Goal: Information Seeking & Learning: Learn about a topic

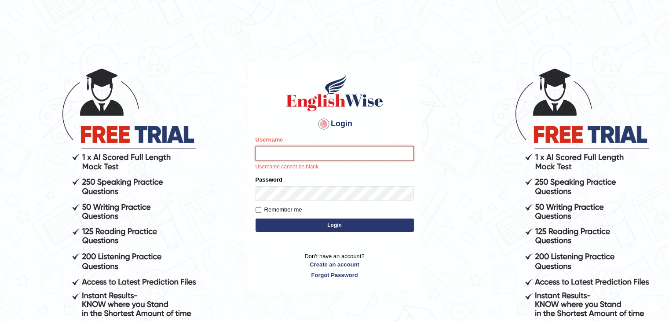
type input "ramsaran15"
click at [313, 155] on input "ramsaran15" at bounding box center [334, 153] width 158 height 15
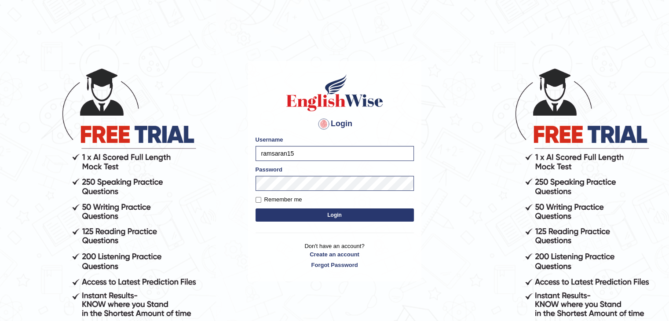
click at [313, 155] on input "ramsaran15" at bounding box center [334, 153] width 158 height 15
click at [282, 213] on button "Login" at bounding box center [334, 214] width 158 height 13
type input "ramsaran15"
click at [302, 214] on button "Login" at bounding box center [334, 214] width 158 height 13
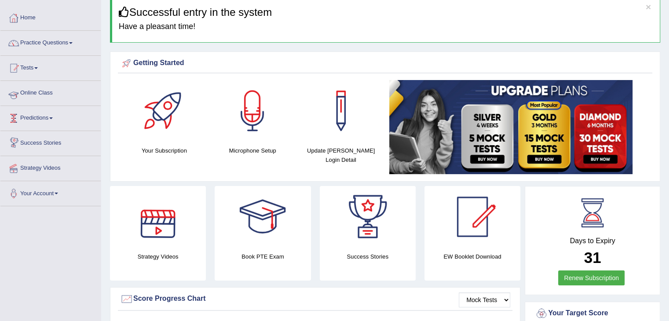
scroll to position [32, 0]
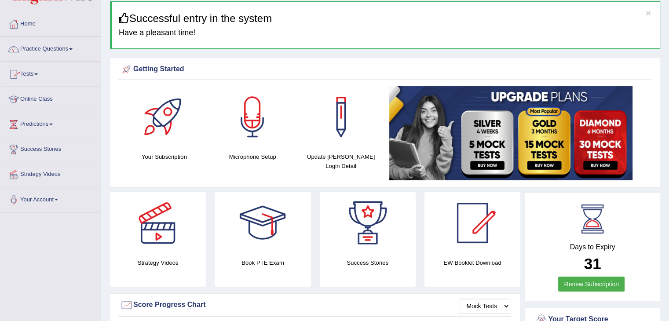
click at [45, 51] on link "Practice Questions" at bounding box center [50, 48] width 100 height 22
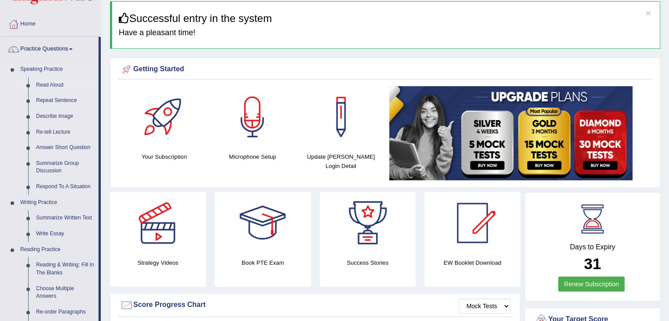
click at [51, 83] on link "Read Aloud" at bounding box center [65, 85] width 66 height 16
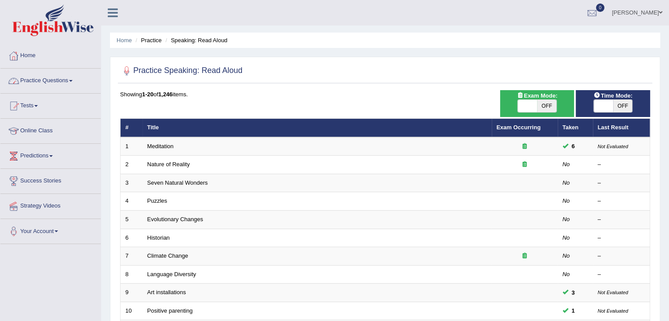
click at [30, 48] on link "Home" at bounding box center [50, 55] width 100 height 22
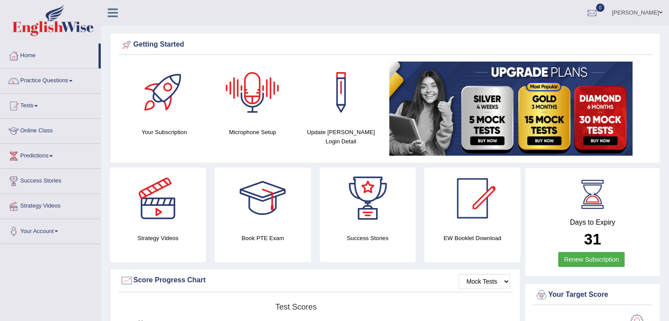
click at [255, 91] on div at bounding box center [253, 93] width 62 height 62
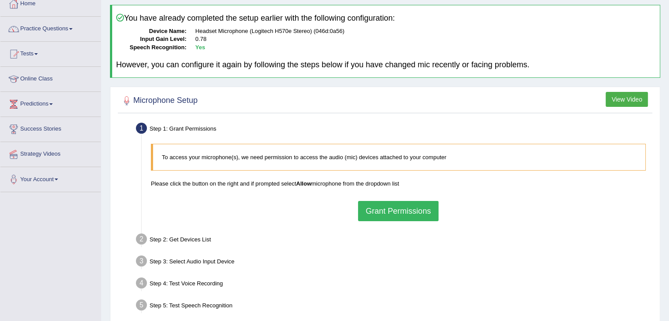
scroll to position [53, 0]
click at [410, 209] on button "Grant Permissions" at bounding box center [398, 210] width 80 height 20
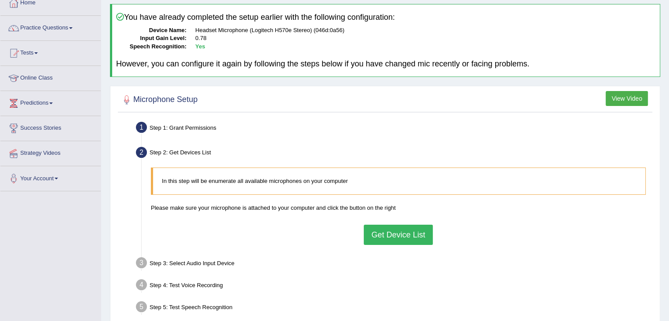
click at [382, 233] on button "Get Device List" at bounding box center [398, 235] width 69 height 20
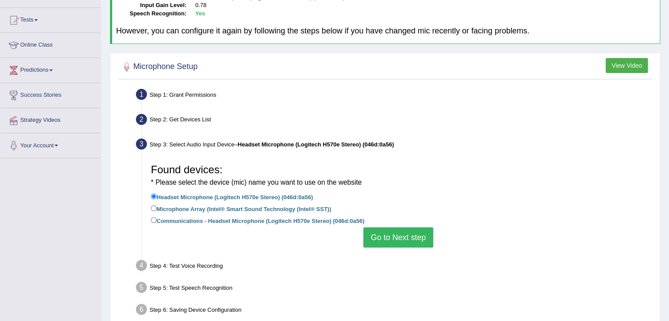
scroll to position [86, 0]
click at [412, 243] on button "Go to Next step" at bounding box center [398, 237] width 70 height 20
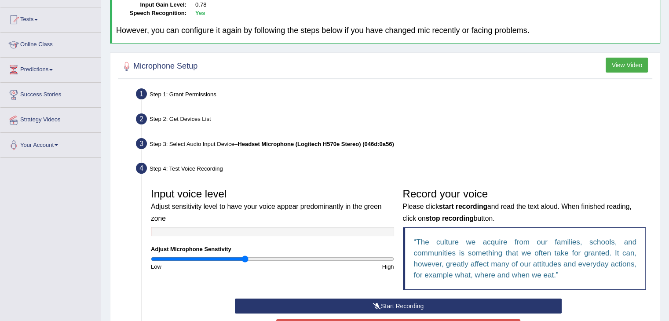
scroll to position [144, 0]
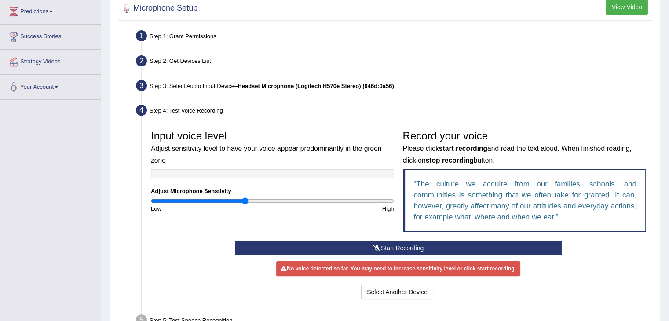
click at [375, 246] on icon at bounding box center [377, 248] width 8 height 6
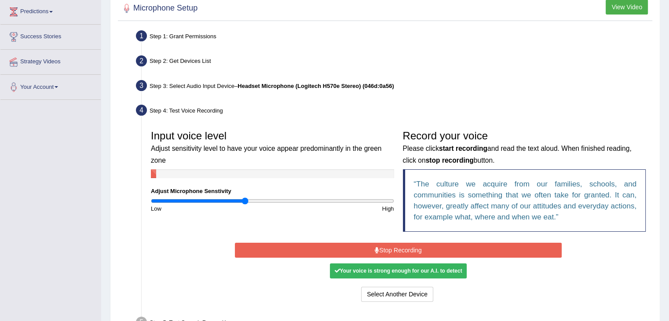
click at [379, 253] on button "Stop Recording" at bounding box center [398, 250] width 327 height 15
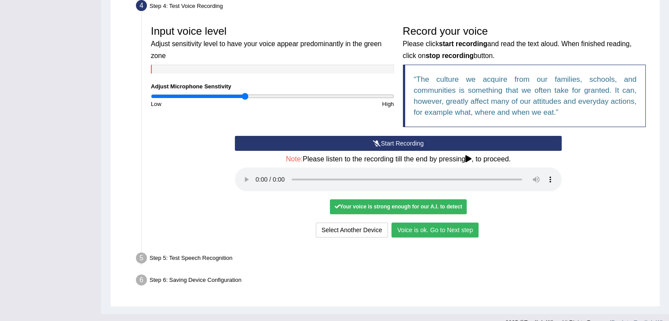
scroll to position [249, 0]
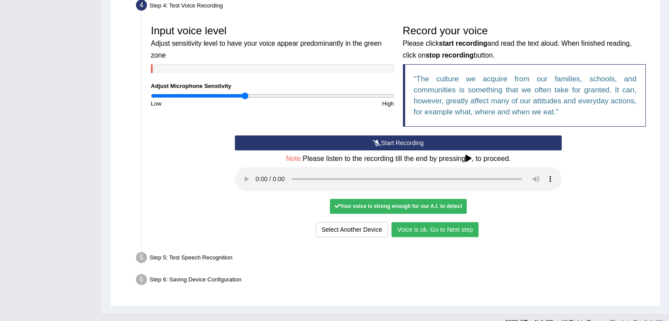
click at [434, 227] on button "Voice is ok. Go to Next step" at bounding box center [434, 229] width 87 height 15
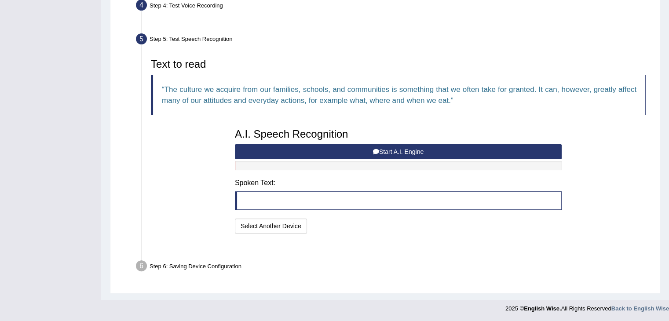
scroll to position [228, 0]
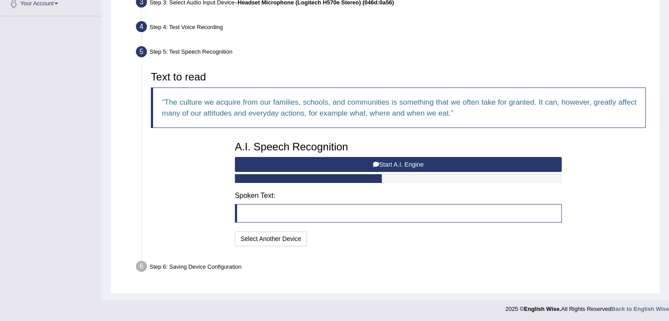
click at [395, 164] on button "Start A.I. Engine" at bounding box center [398, 164] width 327 height 15
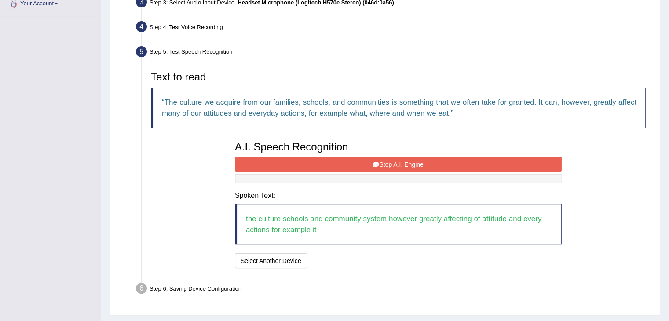
click at [399, 163] on button "Stop A.I. Engine" at bounding box center [398, 164] width 327 height 15
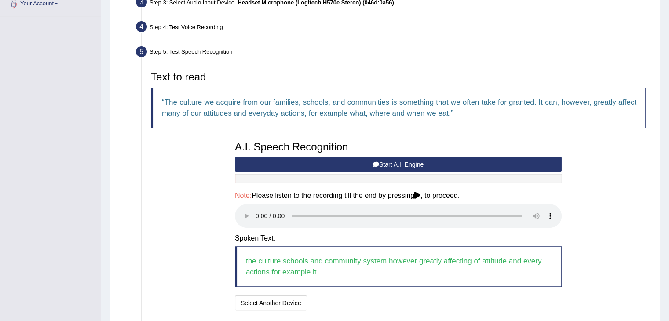
click at [384, 164] on button "Start A.I. Engine" at bounding box center [398, 164] width 327 height 15
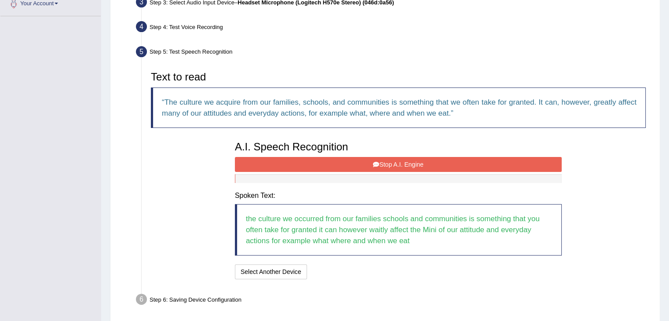
click at [425, 167] on button "Stop A.I. Engine" at bounding box center [398, 164] width 327 height 15
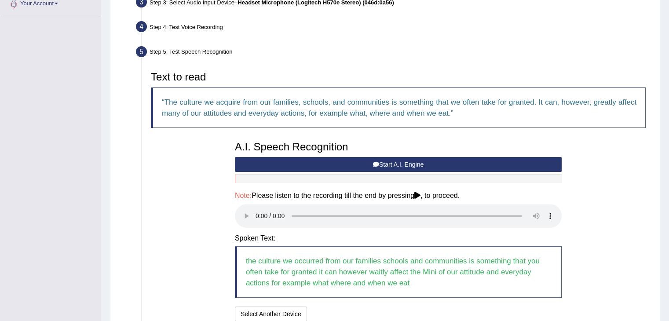
scroll to position [294, 0]
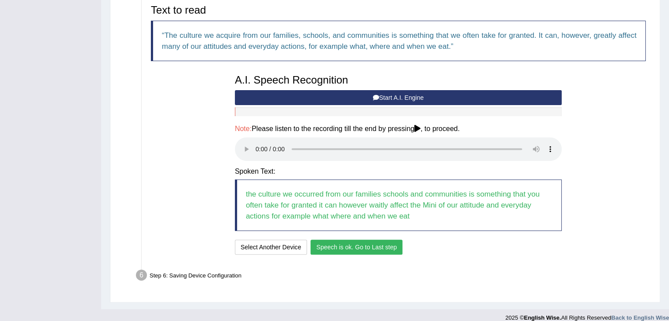
click at [369, 245] on button "Speech is ok. Go to Last step" at bounding box center [356, 247] width 92 height 15
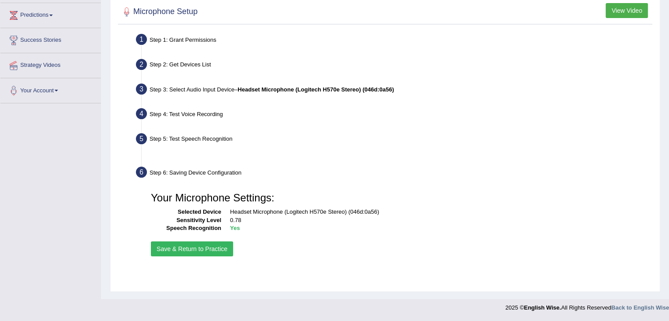
scroll to position [141, 0]
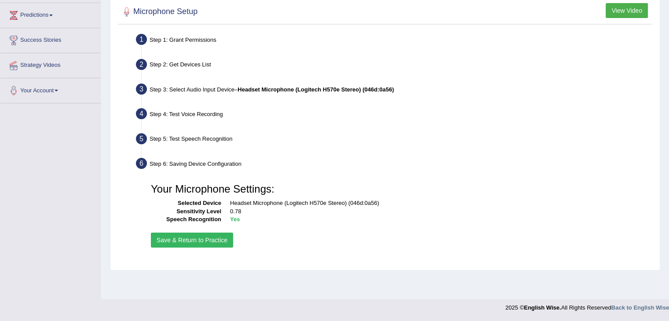
click at [185, 239] on button "Save & Return to Practice" at bounding box center [192, 240] width 82 height 15
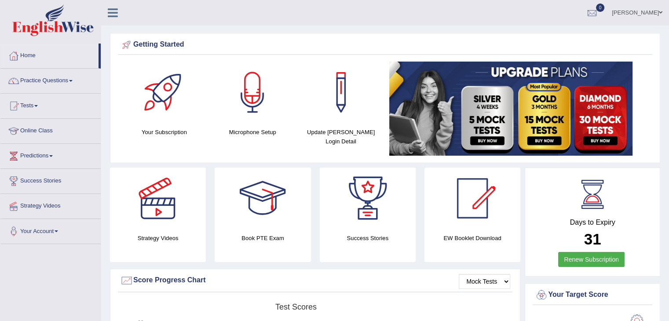
click at [34, 102] on link "Tests" at bounding box center [50, 105] width 100 height 22
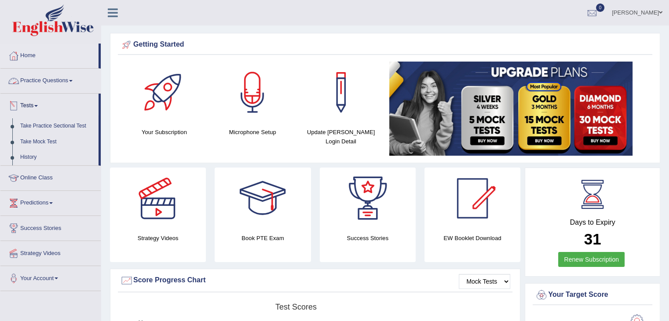
click at [56, 77] on link "Practice Questions" at bounding box center [50, 80] width 100 height 22
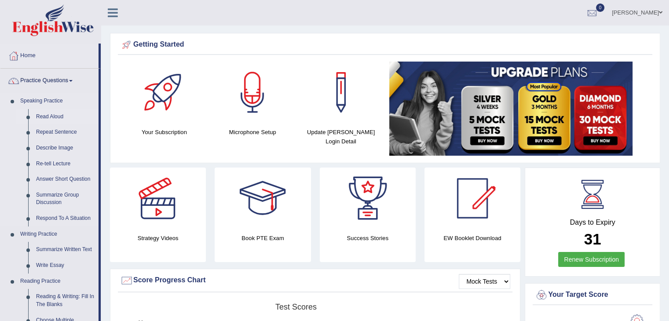
click at [46, 116] on link "Read Aloud" at bounding box center [65, 117] width 66 height 16
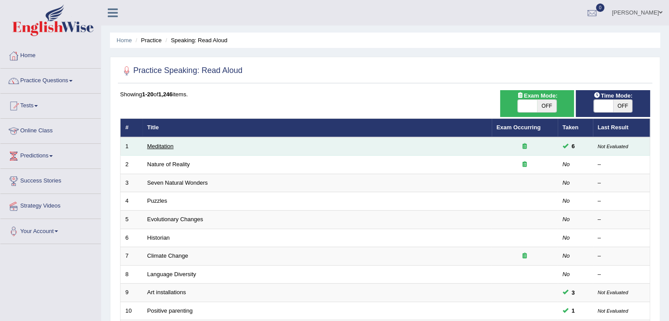
click at [160, 146] on link "Meditation" at bounding box center [160, 146] width 26 height 7
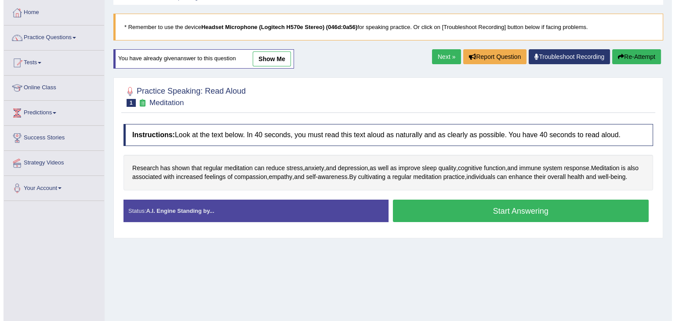
scroll to position [44, 0]
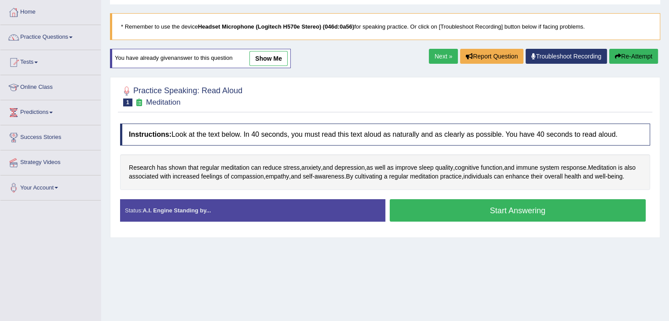
click at [492, 222] on button "Start Answering" at bounding box center [517, 210] width 256 height 22
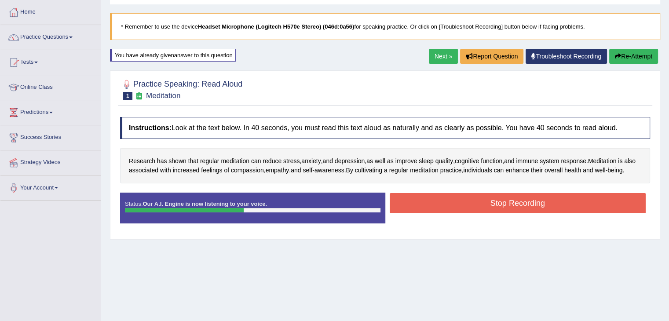
click at [556, 207] on button "Stop Recording" at bounding box center [517, 203] width 256 height 20
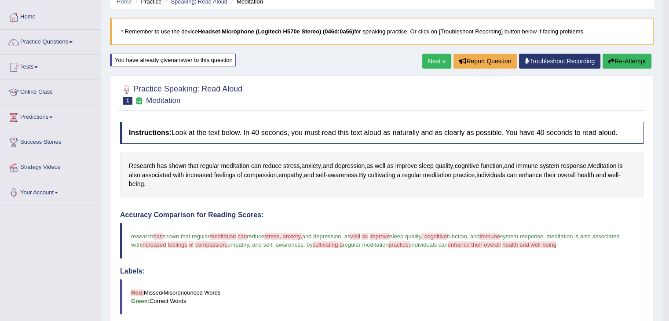
scroll to position [0, 0]
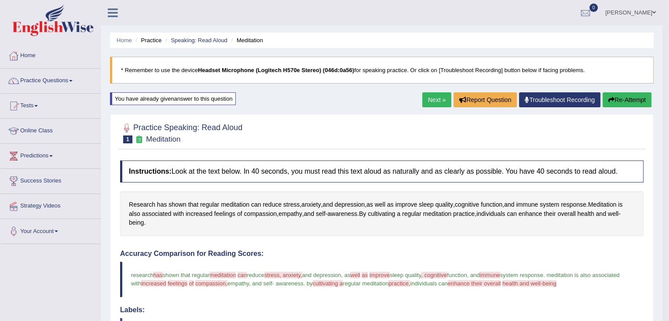
click at [438, 100] on link "Next »" at bounding box center [436, 99] width 29 height 15
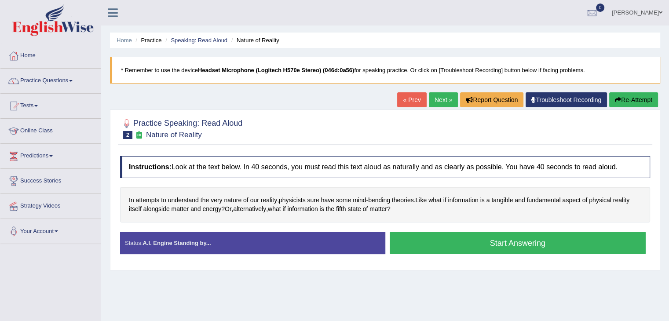
click at [475, 247] on button "Start Answering" at bounding box center [517, 243] width 256 height 22
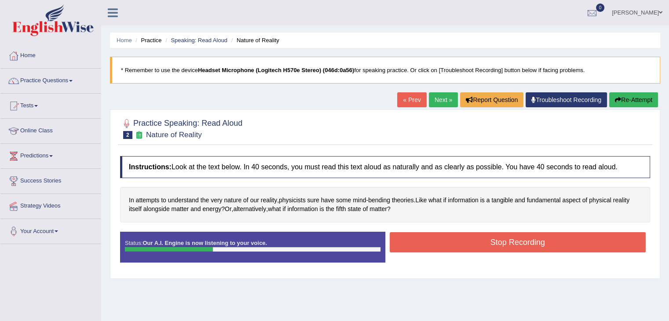
click at [495, 235] on button "Stop Recording" at bounding box center [517, 242] width 256 height 20
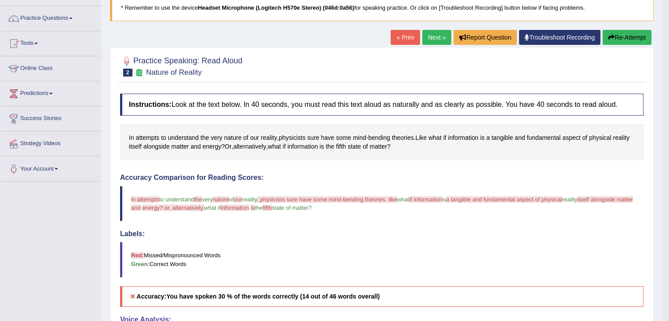
scroll to position [62, 0]
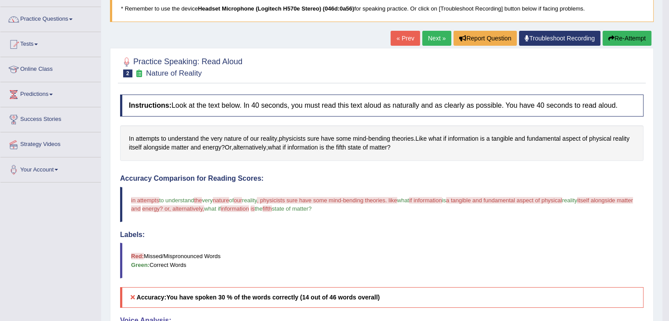
click at [616, 38] on button "Re-Attempt" at bounding box center [626, 38] width 49 height 15
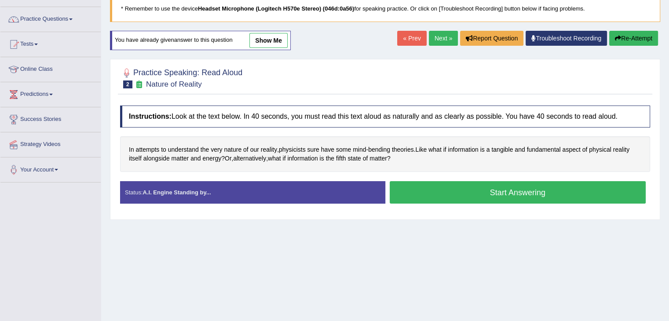
click at [519, 189] on button "Start Answering" at bounding box center [517, 192] width 256 height 22
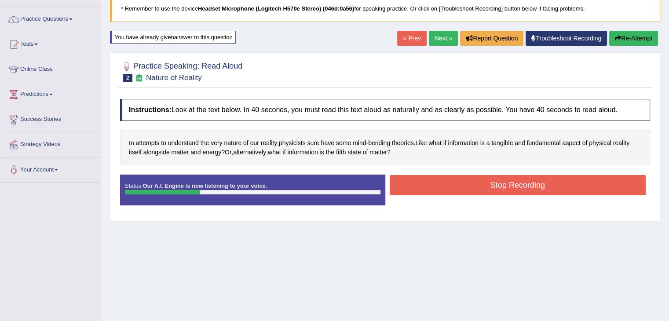
click at [537, 187] on button "Stop Recording" at bounding box center [517, 185] width 256 height 20
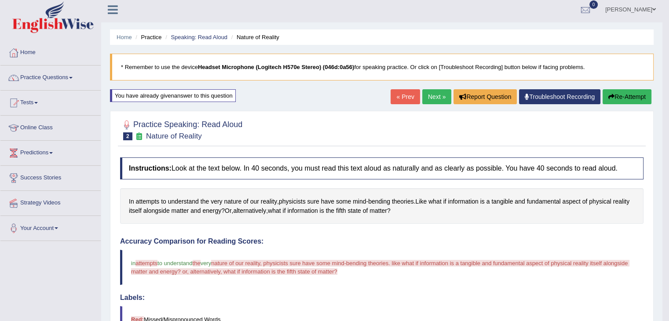
scroll to position [2, 0]
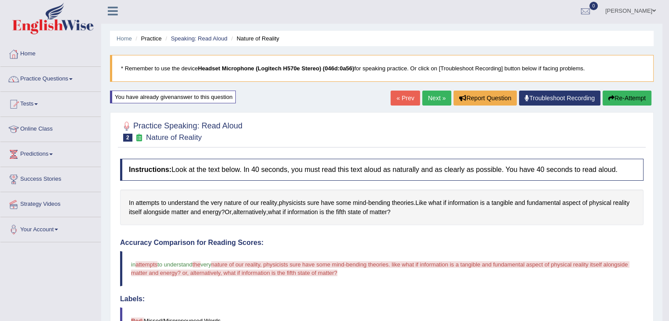
click at [614, 99] on button "Re-Attempt" at bounding box center [626, 98] width 49 height 15
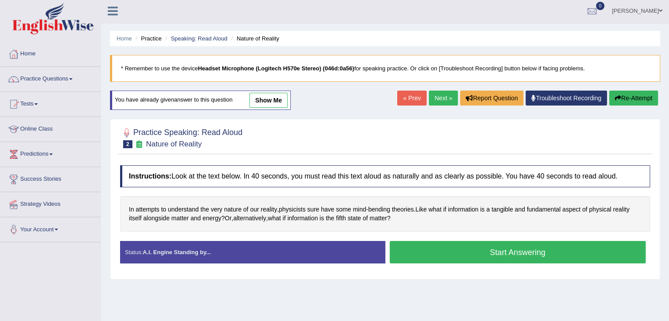
click at [504, 250] on button "Start Answering" at bounding box center [517, 252] width 256 height 22
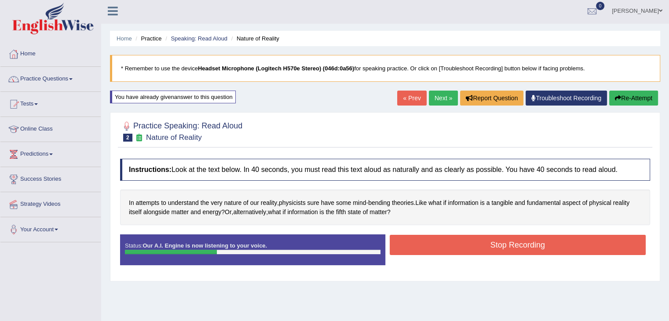
click at [504, 250] on button "Stop Recording" at bounding box center [517, 245] width 256 height 20
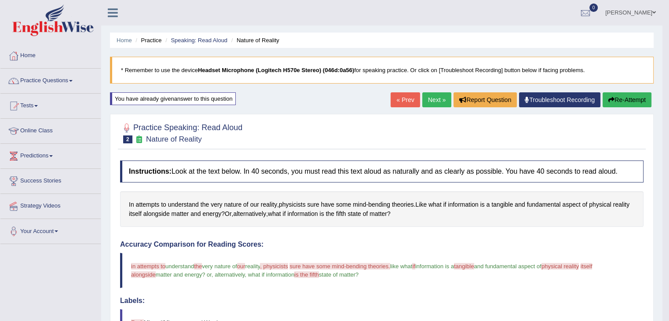
click at [624, 100] on button "Re-Attempt" at bounding box center [626, 99] width 49 height 15
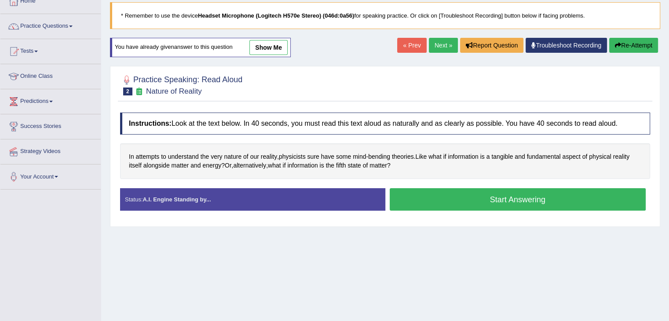
click at [537, 199] on button "Start Answering" at bounding box center [517, 199] width 256 height 22
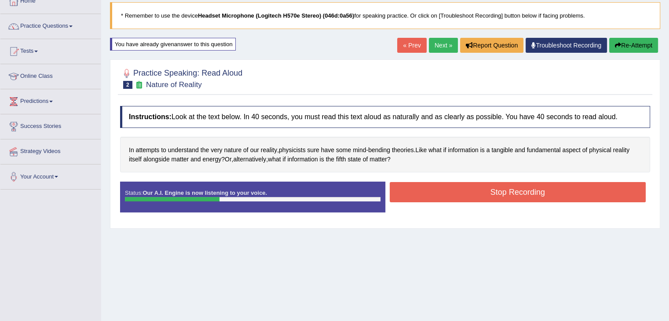
click at [537, 199] on button "Stop Recording" at bounding box center [517, 192] width 256 height 20
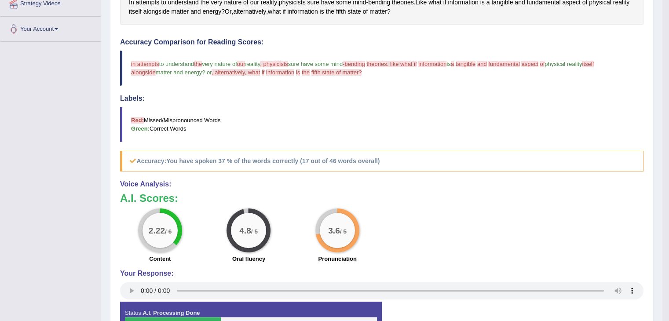
scroll to position [71, 0]
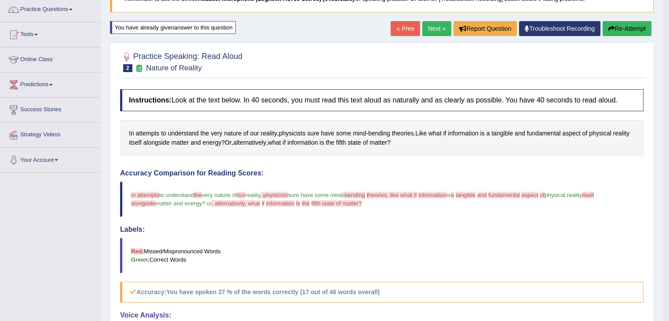
click at [622, 30] on button "Re-Attempt" at bounding box center [626, 28] width 49 height 15
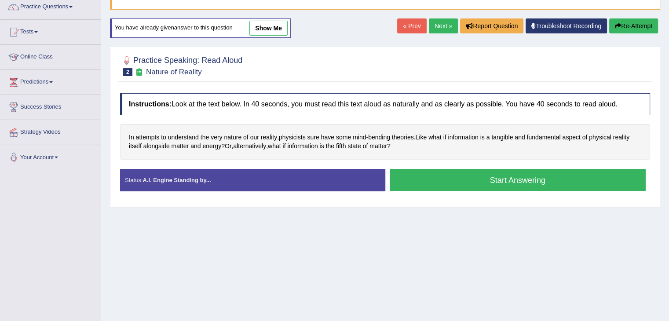
click at [484, 185] on button "Start Answering" at bounding box center [517, 180] width 256 height 22
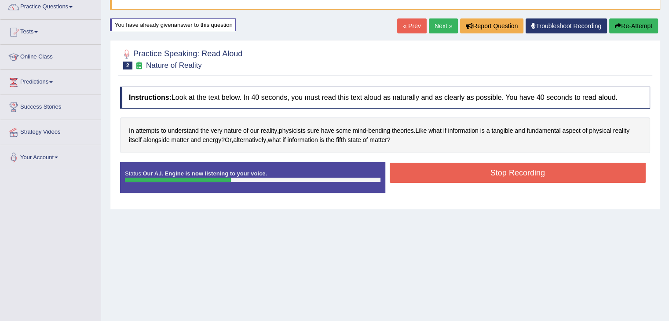
click at [487, 173] on button "Stop Recording" at bounding box center [517, 173] width 256 height 20
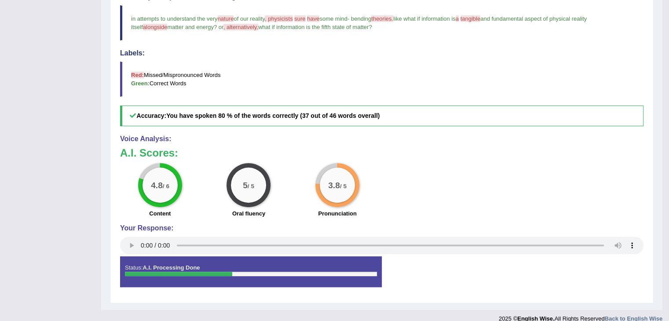
scroll to position [57, 0]
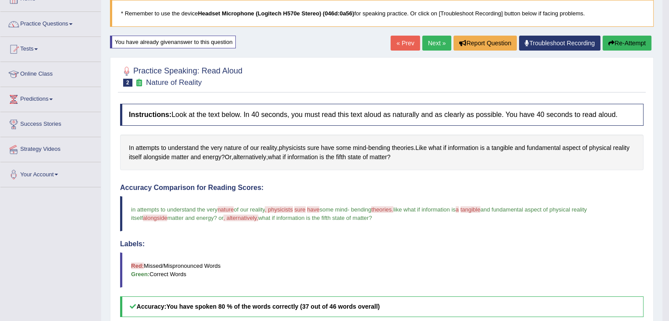
click at [432, 45] on link "Next »" at bounding box center [436, 43] width 29 height 15
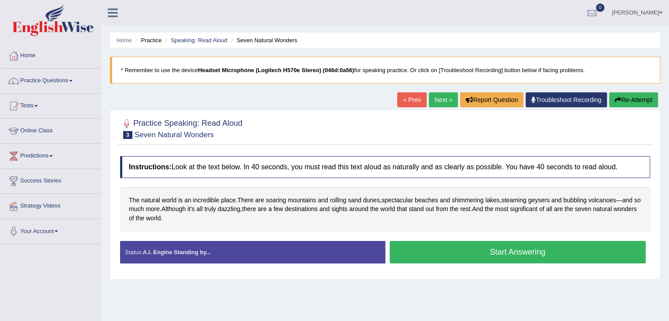
click at [502, 250] on button "Start Answering" at bounding box center [517, 252] width 256 height 22
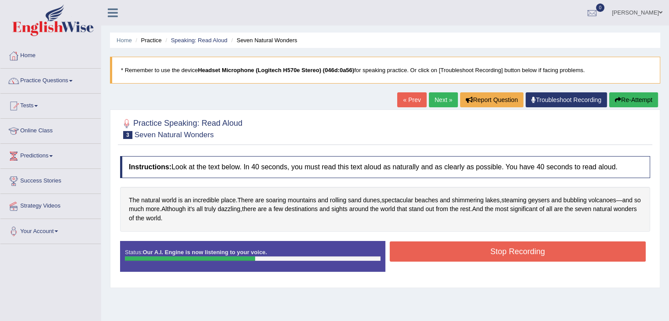
click at [510, 249] on button "Stop Recording" at bounding box center [517, 251] width 256 height 20
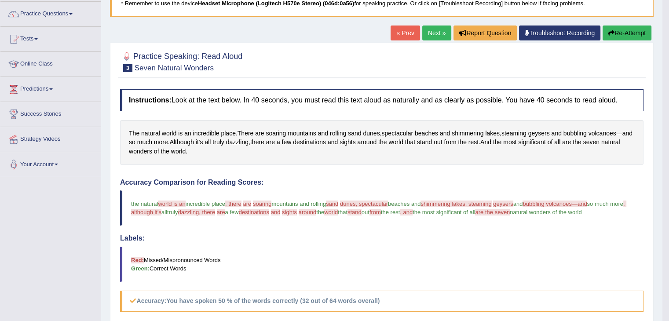
scroll to position [29, 0]
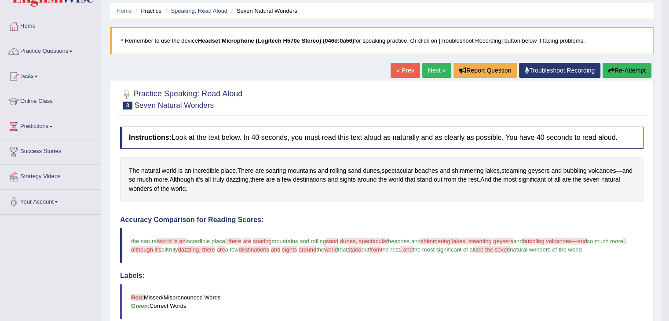
click at [626, 71] on button "Re-Attempt" at bounding box center [626, 70] width 49 height 15
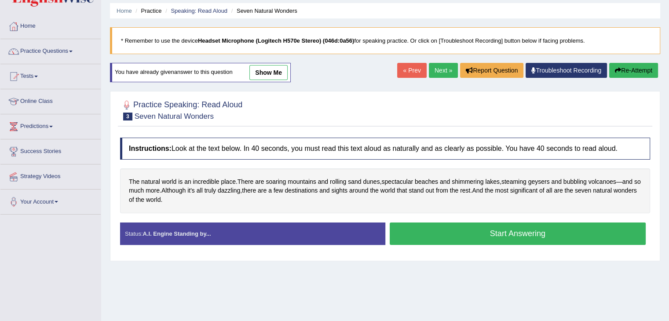
click at [520, 233] on button "Start Answering" at bounding box center [517, 233] width 256 height 22
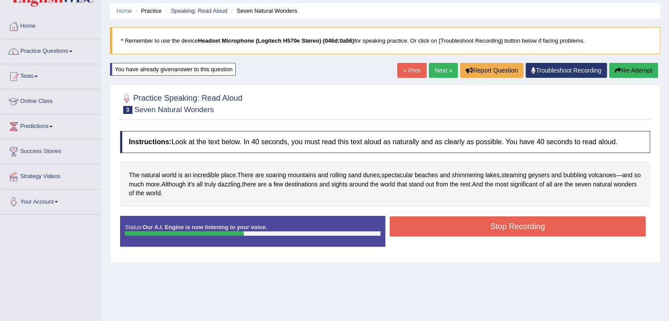
click at [520, 233] on button "Stop Recording" at bounding box center [517, 226] width 256 height 20
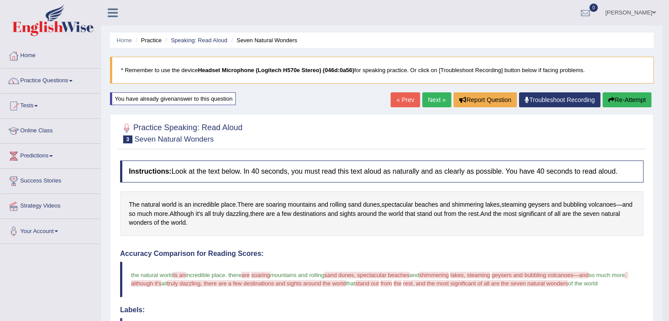
click at [609, 101] on icon "button" at bounding box center [611, 100] width 6 height 6
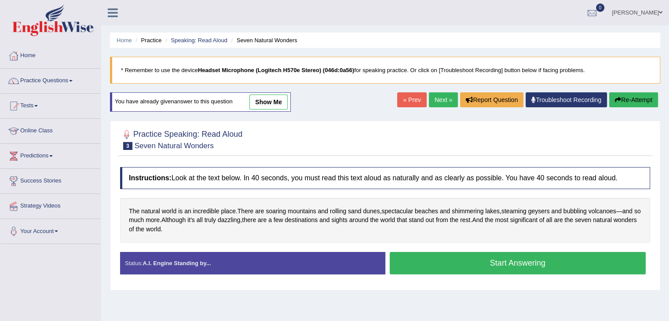
click at [489, 261] on button "Start Answering" at bounding box center [517, 263] width 256 height 22
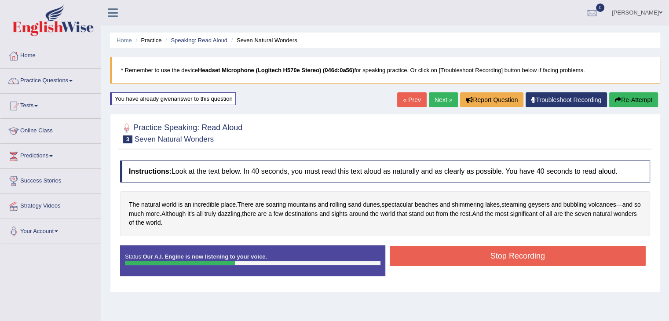
click at [489, 261] on button "Stop Recording" at bounding box center [517, 256] width 256 height 20
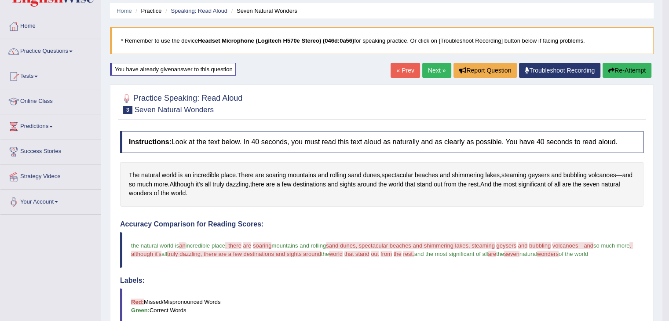
scroll to position [30, 0]
click at [432, 72] on link "Next »" at bounding box center [436, 69] width 29 height 15
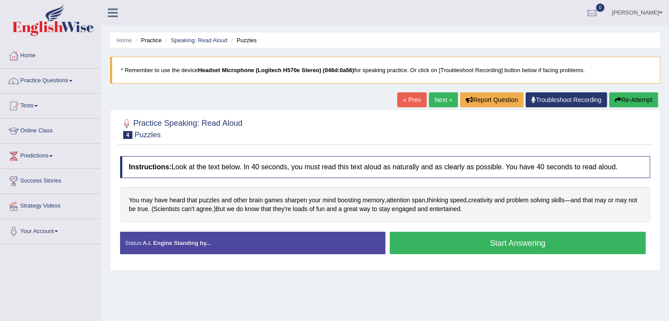
click at [469, 233] on button "Start Answering" at bounding box center [517, 243] width 256 height 22
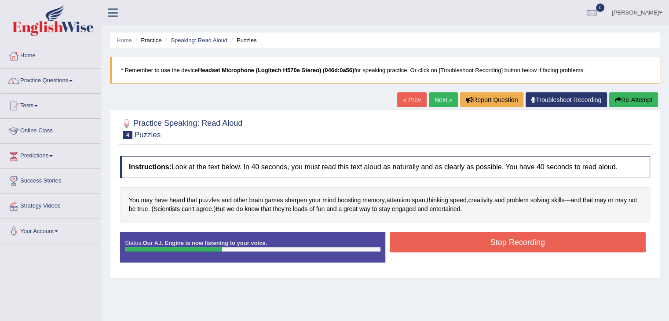
click at [469, 233] on button "Stop Recording" at bounding box center [517, 242] width 256 height 20
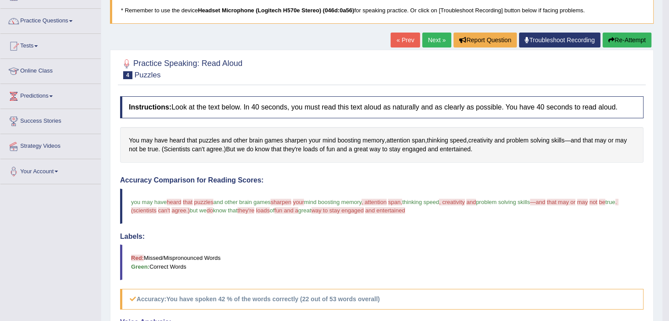
scroll to position [28, 0]
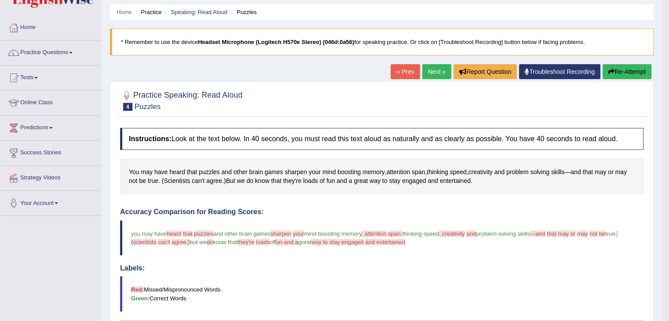
click at [429, 69] on link "Next »" at bounding box center [436, 71] width 29 height 15
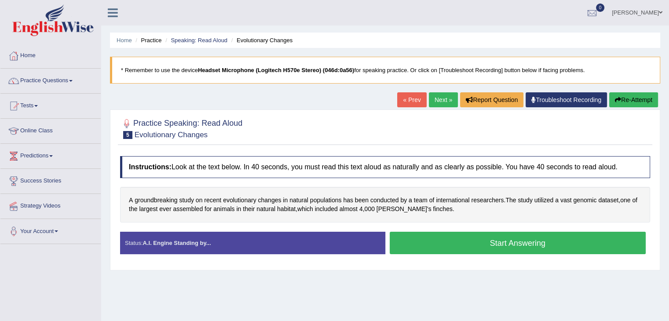
click at [523, 245] on button "Start Answering" at bounding box center [517, 243] width 256 height 22
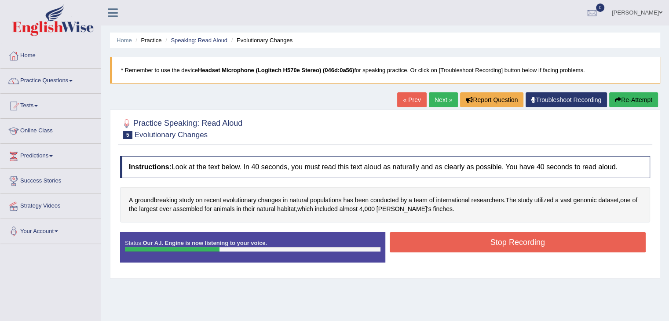
click at [523, 245] on button "Stop Recording" at bounding box center [517, 242] width 256 height 20
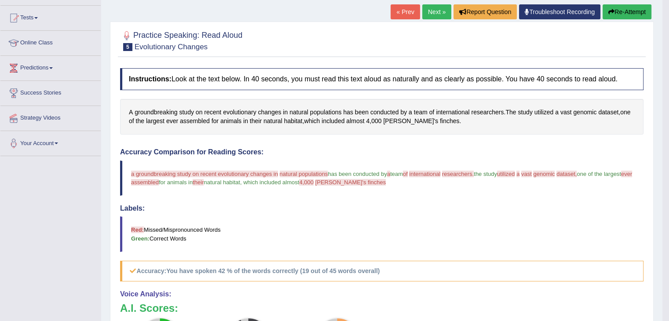
scroll to position [88, 0]
click at [614, 8] on button "Re-Attempt" at bounding box center [626, 11] width 49 height 15
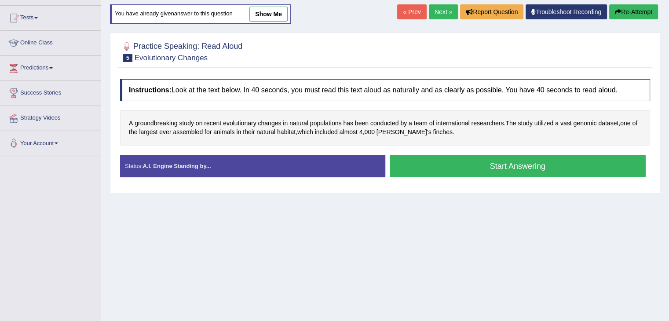
click at [530, 166] on button "Start Answering" at bounding box center [517, 166] width 256 height 22
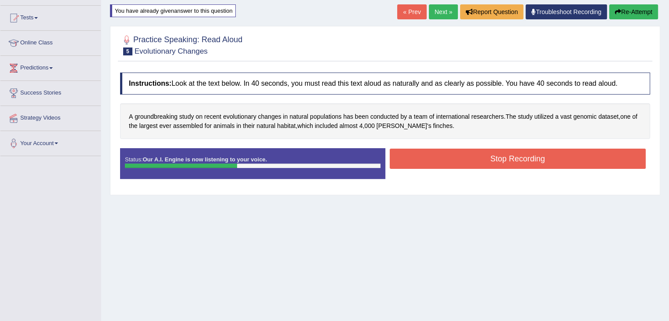
click at [532, 152] on button "Stop Recording" at bounding box center [517, 159] width 256 height 20
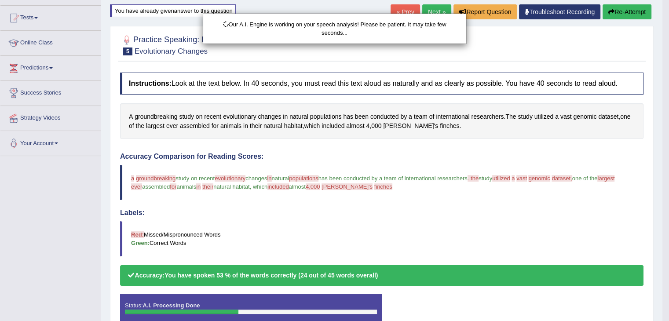
click at [532, 152] on div "Our A.I. Engine is working on your speech analysis! Please be patient. It may t…" at bounding box center [334, 160] width 669 height 321
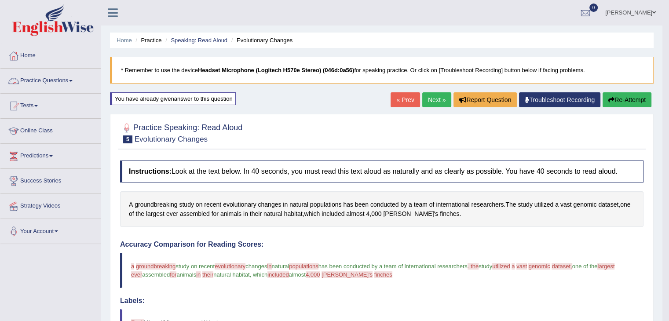
click at [63, 79] on link "Practice Questions" at bounding box center [50, 80] width 100 height 22
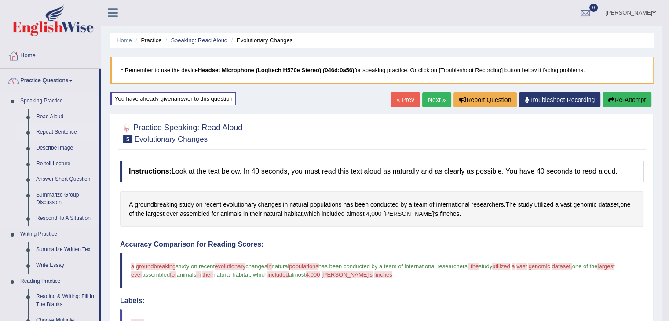
click at [63, 130] on link "Repeat Sentence" at bounding box center [65, 132] width 66 height 16
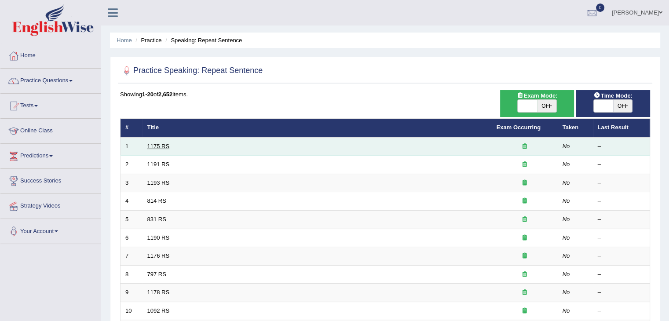
click at [158, 146] on link "1175 RS" at bounding box center [158, 146] width 22 height 7
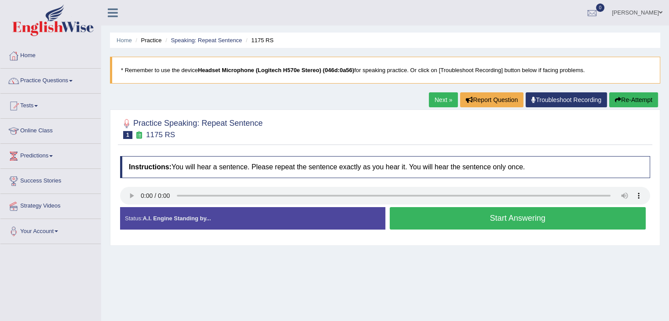
click at [461, 222] on button "Start Answering" at bounding box center [517, 218] width 256 height 22
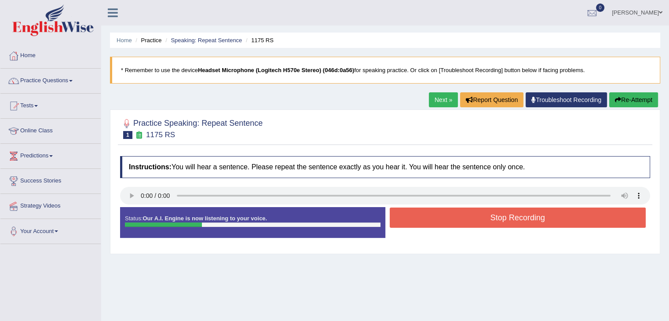
click at [461, 222] on button "Stop Recording" at bounding box center [517, 217] width 256 height 20
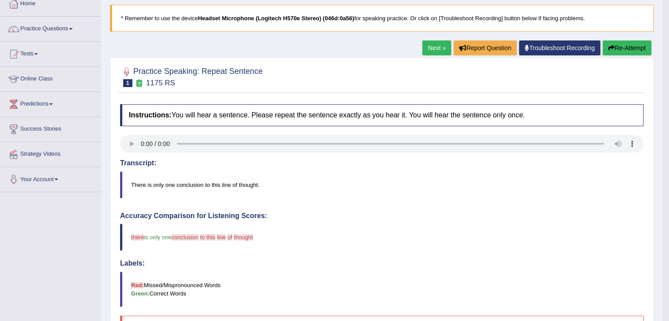
scroll to position [21, 0]
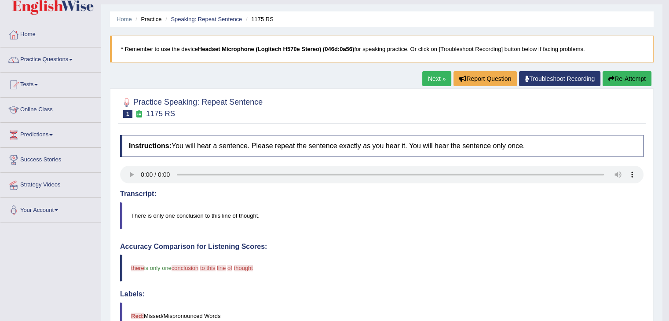
click at [617, 75] on button "Re-Attempt" at bounding box center [626, 78] width 49 height 15
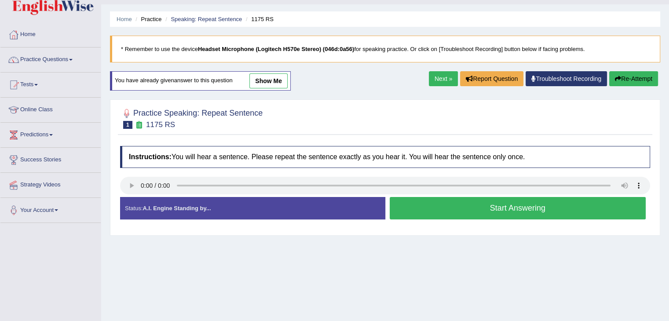
click at [510, 210] on button "Start Answering" at bounding box center [517, 208] width 256 height 22
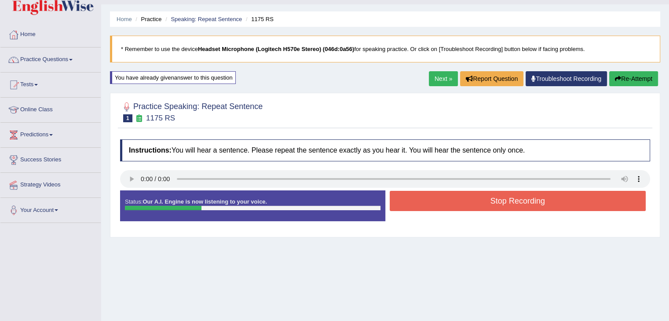
drag, startPoint x: 510, startPoint y: 210, endPoint x: 512, endPoint y: 200, distance: 9.4
click at [512, 200] on button "Stop Recording" at bounding box center [517, 201] width 256 height 20
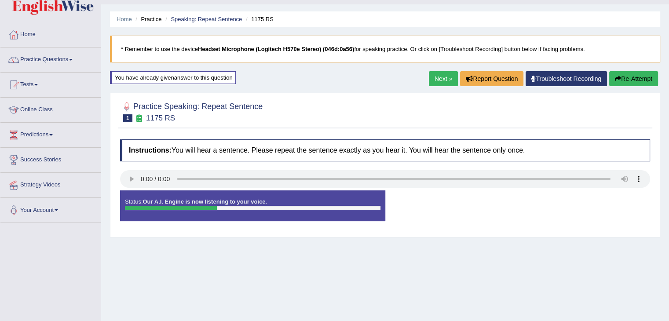
click at [512, 200] on div "Status: Our A.I. Engine is now listening to your voice. Start Answering Stop Re…" at bounding box center [385, 210] width 530 height 40
click at [503, 201] on div "Status: Our A.I. Engine is now listening to your voice. Start Answering Stop Re…" at bounding box center [385, 210] width 530 height 40
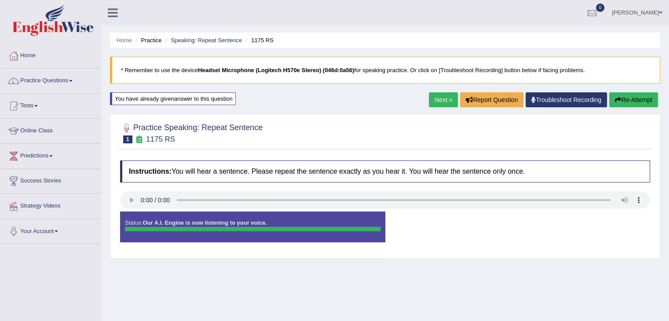
click at [623, 104] on button "Re-Attempt" at bounding box center [633, 99] width 49 height 15
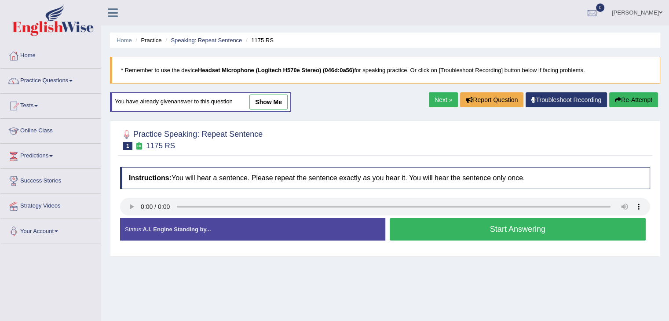
click at [498, 232] on button "Start Answering" at bounding box center [517, 229] width 256 height 22
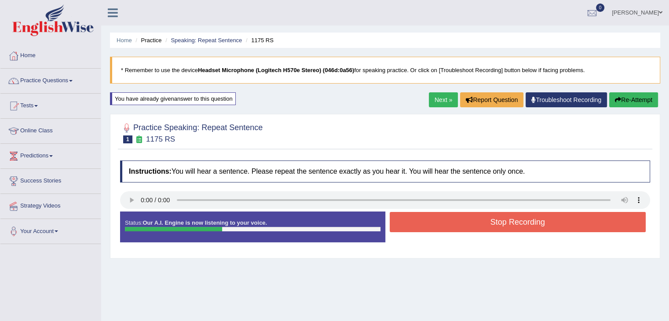
click at [502, 218] on button "Stop Recording" at bounding box center [517, 222] width 256 height 20
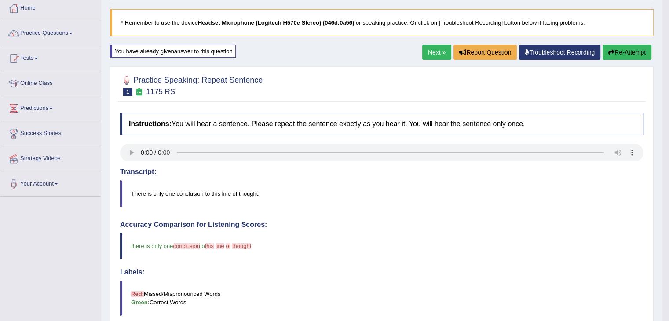
scroll to position [46, 0]
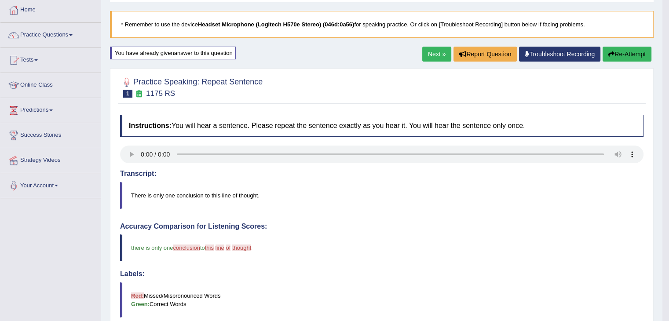
click at [627, 60] on button "Re-Attempt" at bounding box center [626, 54] width 49 height 15
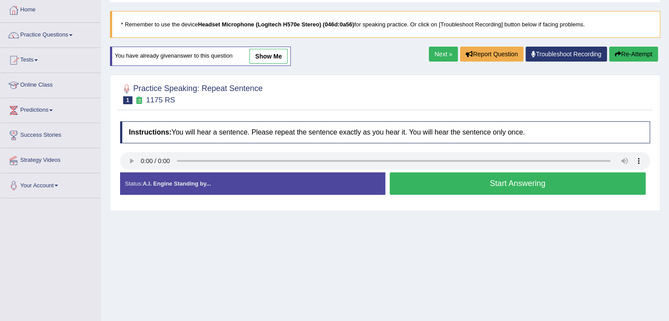
click at [504, 180] on button "Start Answering" at bounding box center [517, 183] width 256 height 22
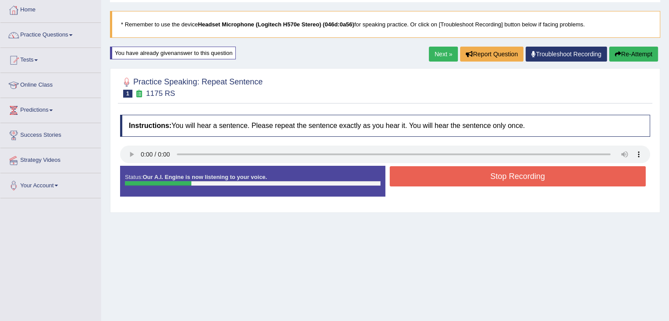
click at [504, 180] on button "Stop Recording" at bounding box center [517, 176] width 256 height 20
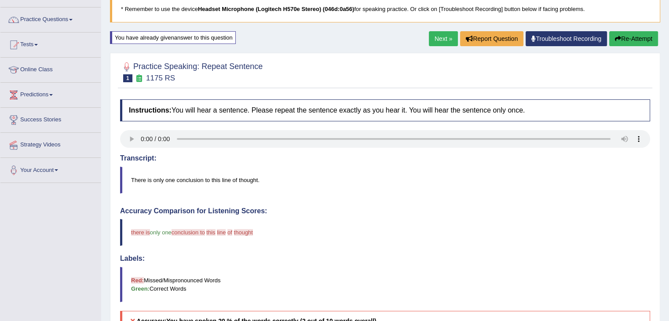
scroll to position [60, 0]
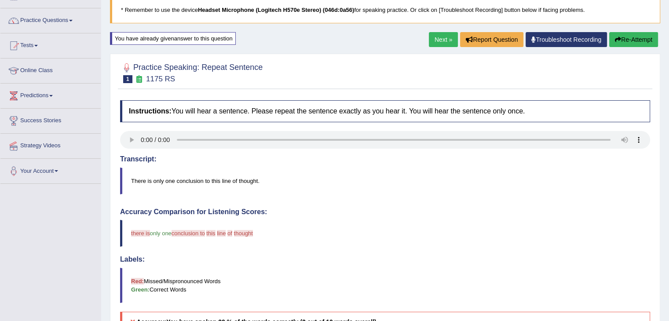
click at [626, 40] on button "Re-Attempt" at bounding box center [633, 39] width 49 height 15
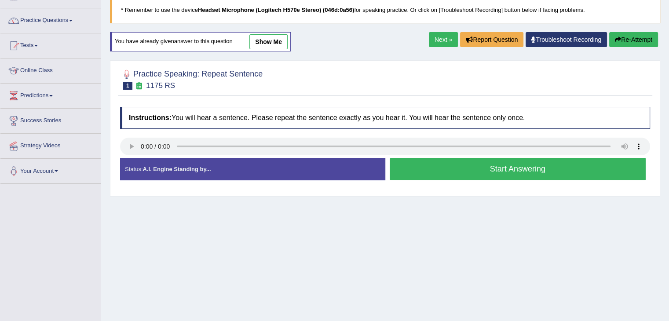
click at [519, 171] on button "Start Answering" at bounding box center [517, 169] width 256 height 22
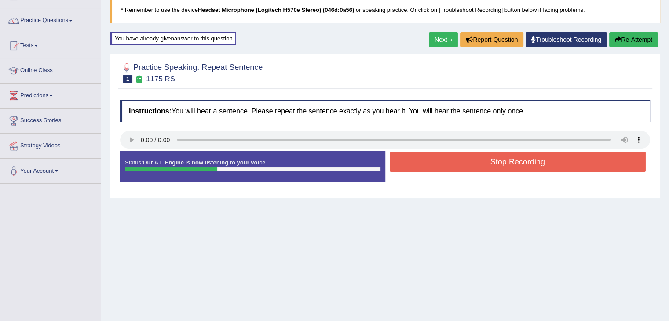
click at [520, 155] on button "Stop Recording" at bounding box center [517, 162] width 256 height 20
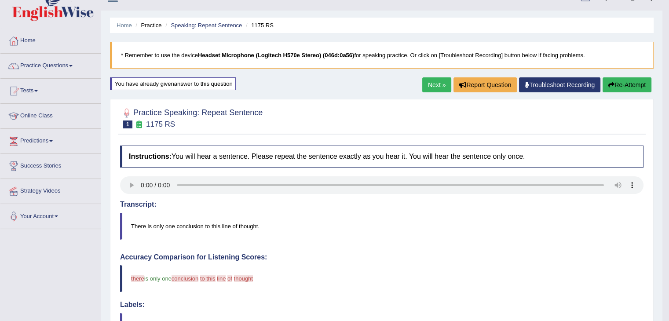
scroll to position [12, 0]
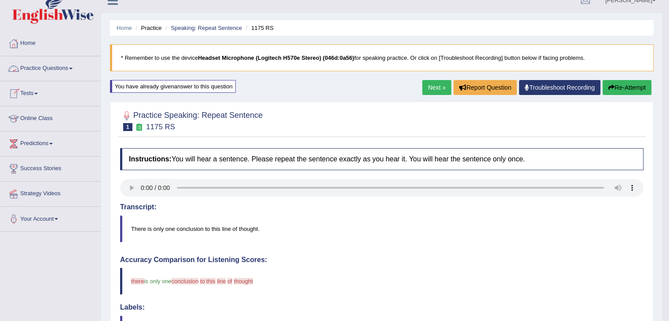
click at [58, 68] on link "Practice Questions" at bounding box center [50, 67] width 100 height 22
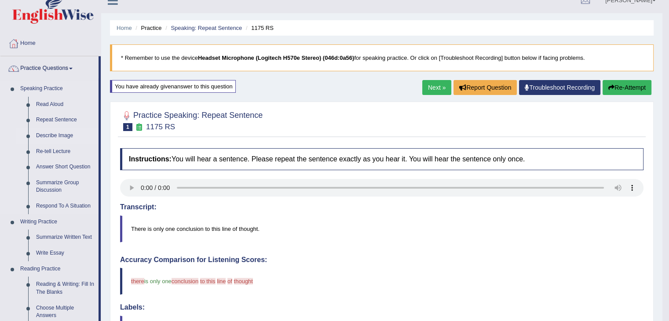
click at [53, 136] on link "Describe Image" at bounding box center [65, 136] width 66 height 16
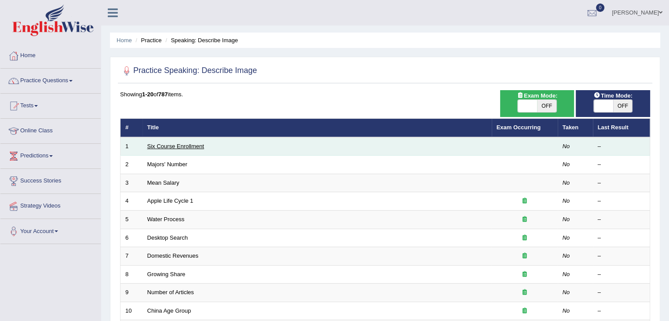
click at [172, 144] on link "Six Course Enrollment" at bounding box center [175, 146] width 57 height 7
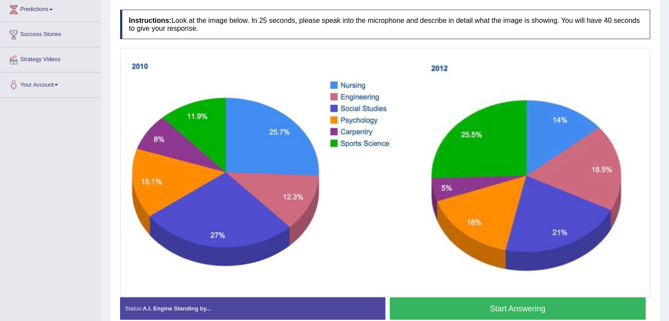
scroll to position [148, 0]
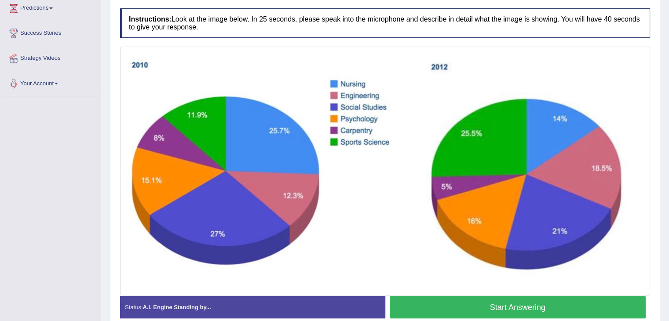
click at [500, 302] on button "Start Answering" at bounding box center [517, 307] width 256 height 22
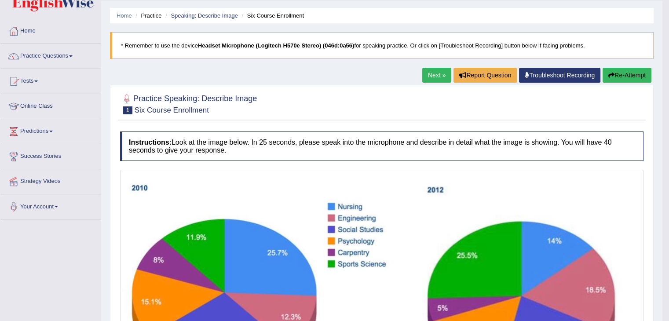
scroll to position [19, 0]
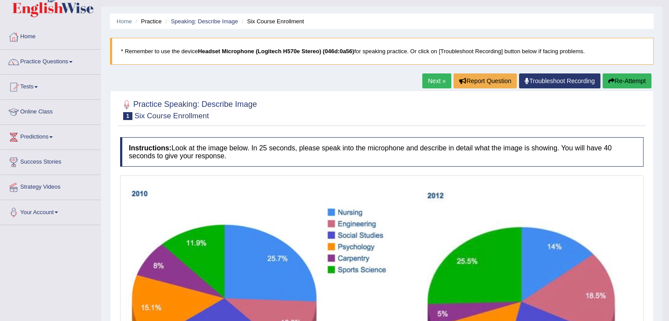
click at [616, 80] on button "Re-Attempt" at bounding box center [626, 80] width 49 height 15
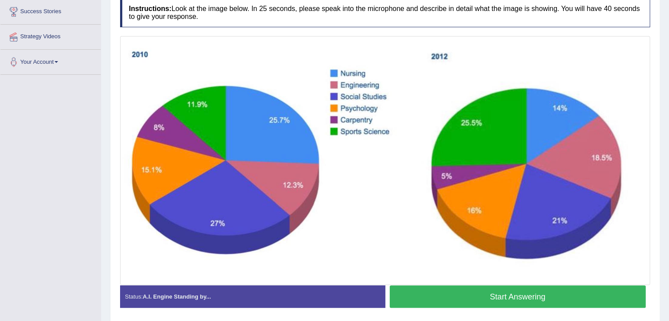
scroll to position [170, 0]
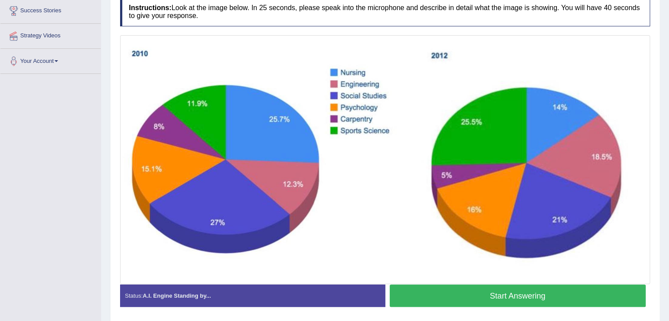
click at [501, 294] on button "Start Answering" at bounding box center [517, 295] width 256 height 22
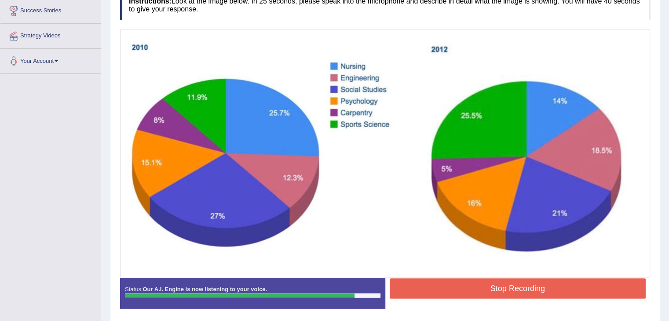
click at [501, 294] on button "Stop Recording" at bounding box center [517, 288] width 256 height 20
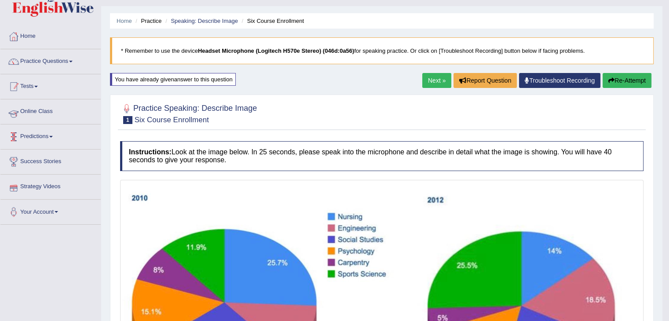
scroll to position [11, 0]
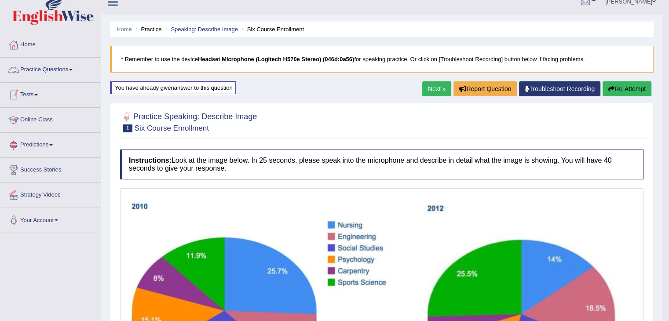
click at [56, 67] on link "Practice Questions" at bounding box center [50, 69] width 100 height 22
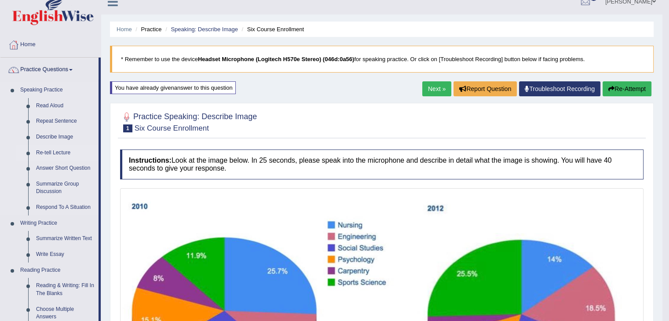
click at [51, 155] on link "Re-tell Lecture" at bounding box center [65, 153] width 66 height 16
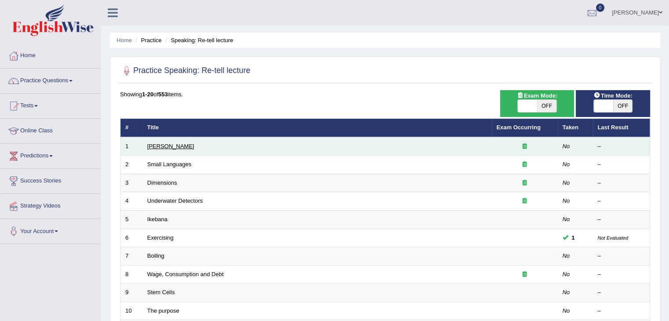
click at [150, 147] on link "[PERSON_NAME]" at bounding box center [170, 146] width 47 height 7
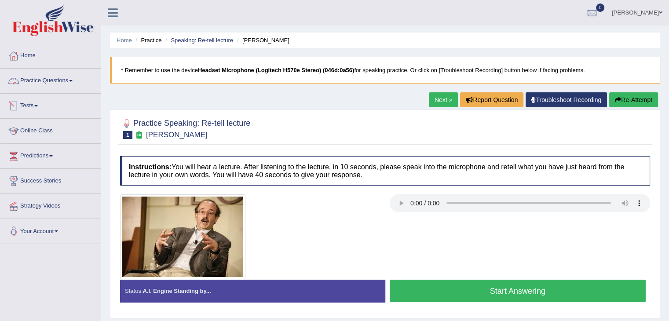
click at [48, 81] on link "Practice Questions" at bounding box center [50, 80] width 100 height 22
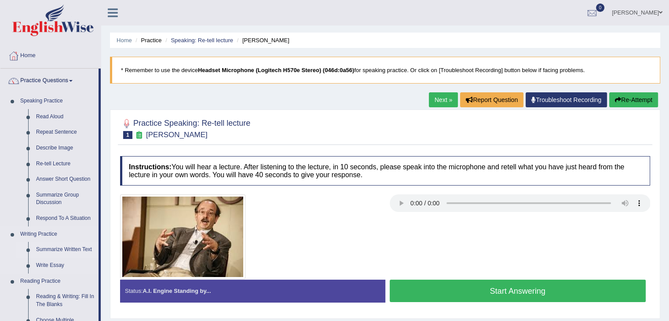
click at [77, 247] on link "Summarize Written Text" at bounding box center [65, 250] width 66 height 16
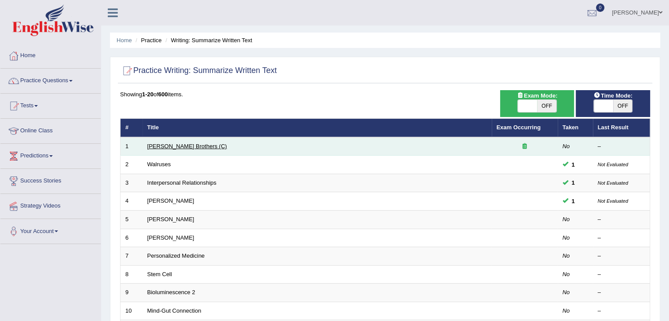
click at [165, 147] on link "[PERSON_NAME] Brothers (C)" at bounding box center [187, 146] width 80 height 7
